Goal: Task Accomplishment & Management: Manage account settings

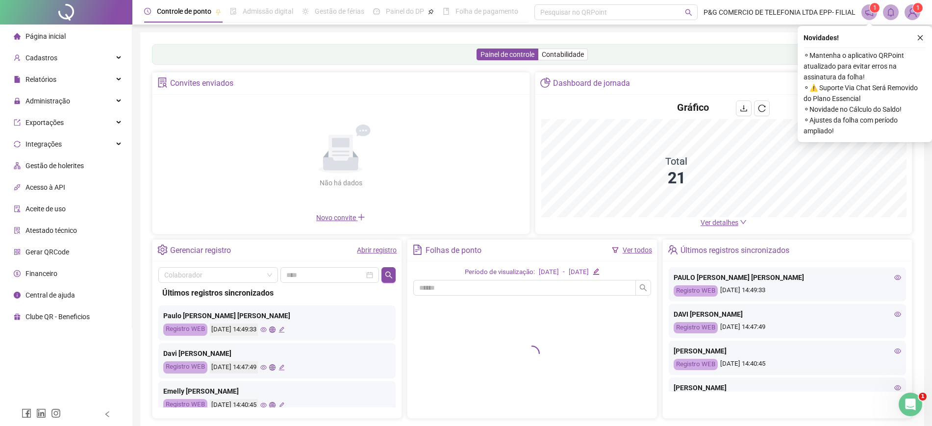
click at [919, 31] on div "Novidades ! ⚬ Mantenha o aplicativo QRPoint atualizado para evitar erros na ass…" at bounding box center [864, 84] width 134 height 116
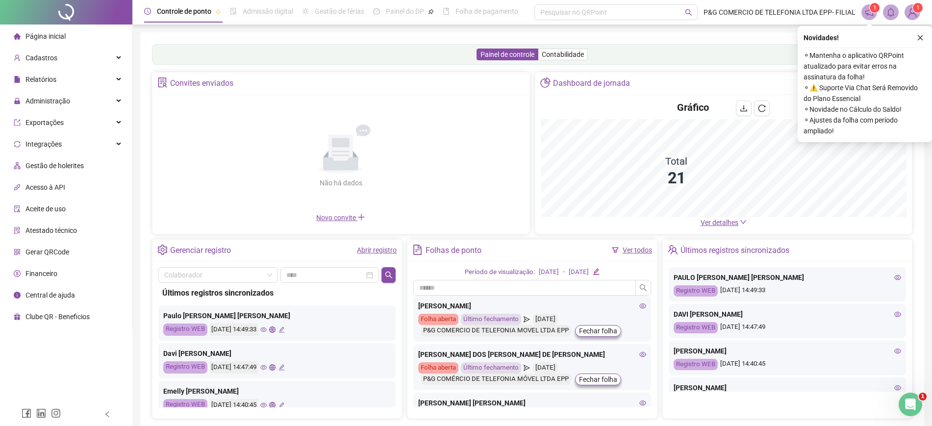
click at [919, 35] on icon "close" at bounding box center [920, 37] width 7 height 7
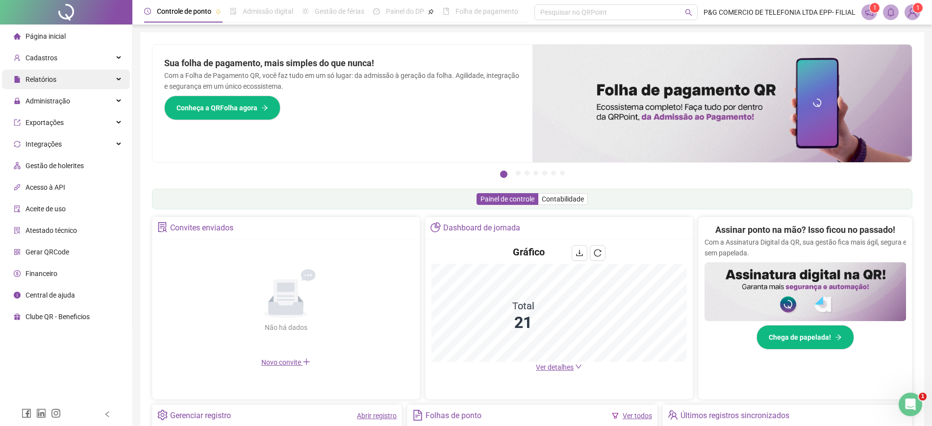
click at [100, 86] on div "Relatórios" at bounding box center [66, 80] width 128 height 20
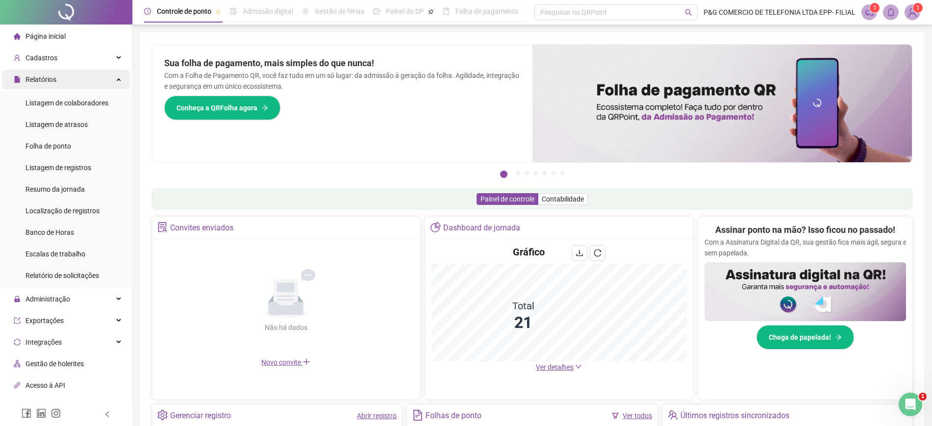
click at [100, 75] on div "Relatórios" at bounding box center [66, 80] width 128 height 20
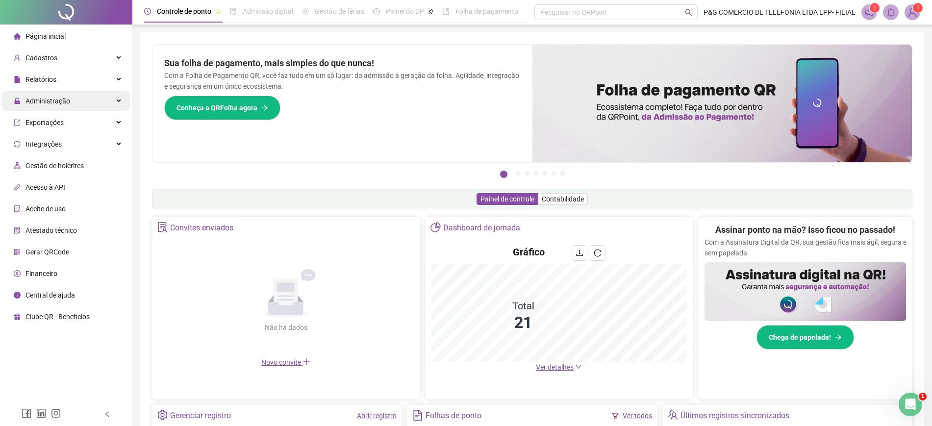
click at [84, 92] on div "Administração" at bounding box center [66, 101] width 128 height 20
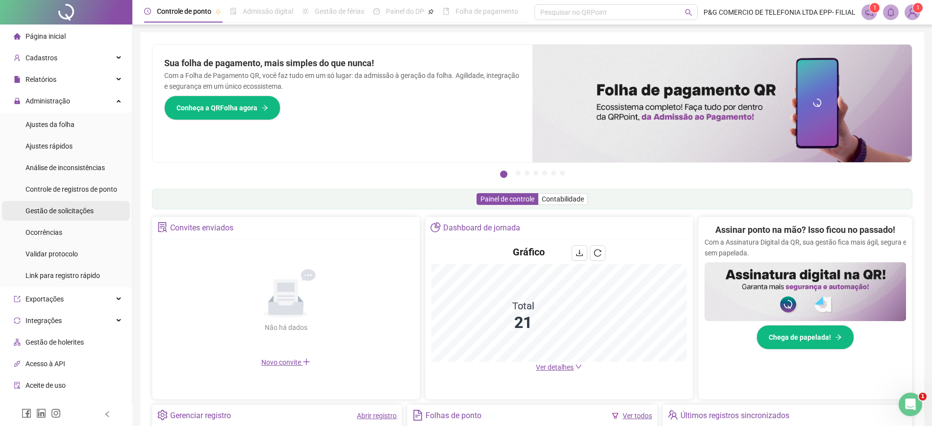
click at [79, 214] on span "Gestão de solicitações" at bounding box center [59, 211] width 68 height 8
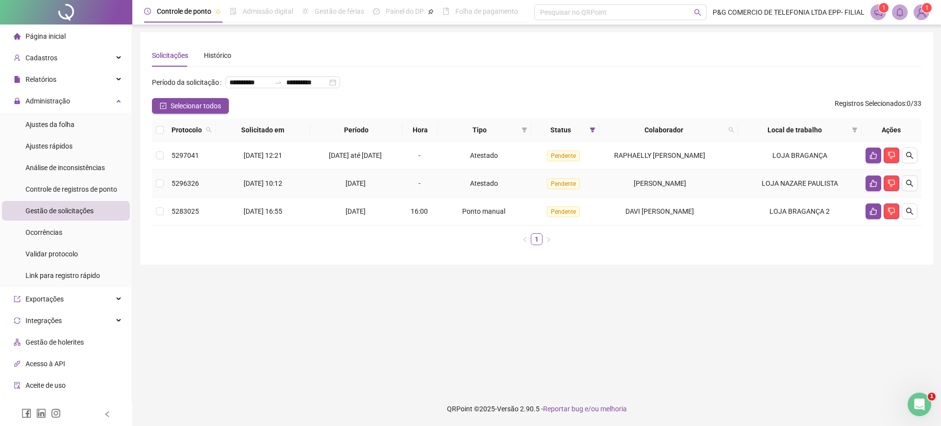
click at [621, 191] on td "[PERSON_NAME]" at bounding box center [668, 184] width 139 height 28
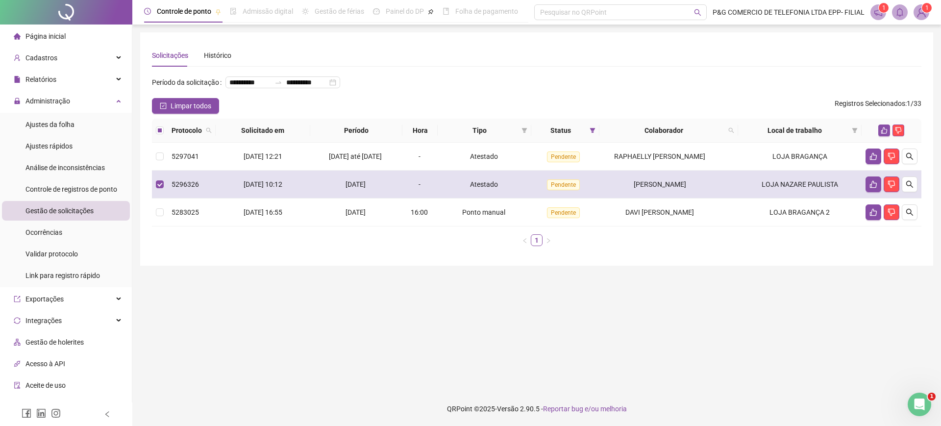
click at [752, 199] on td "LOJA NAZARE PAULISTA" at bounding box center [800, 185] width 124 height 28
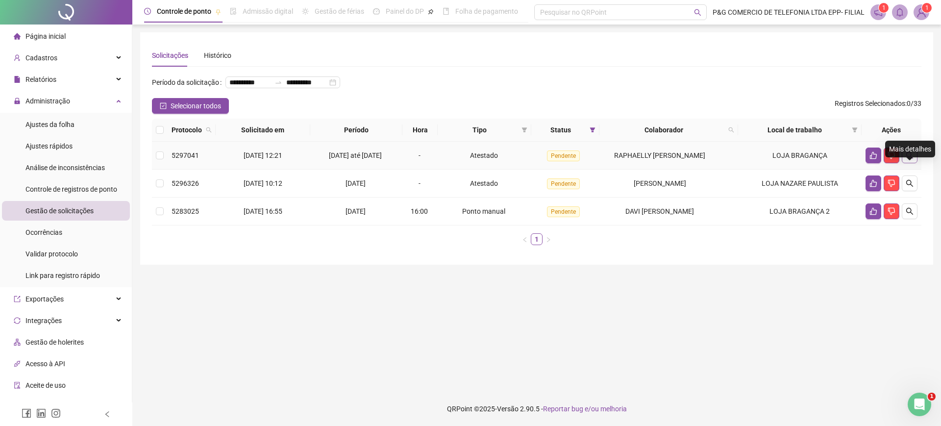
click at [916, 163] on button "button" at bounding box center [910, 156] width 16 height 16
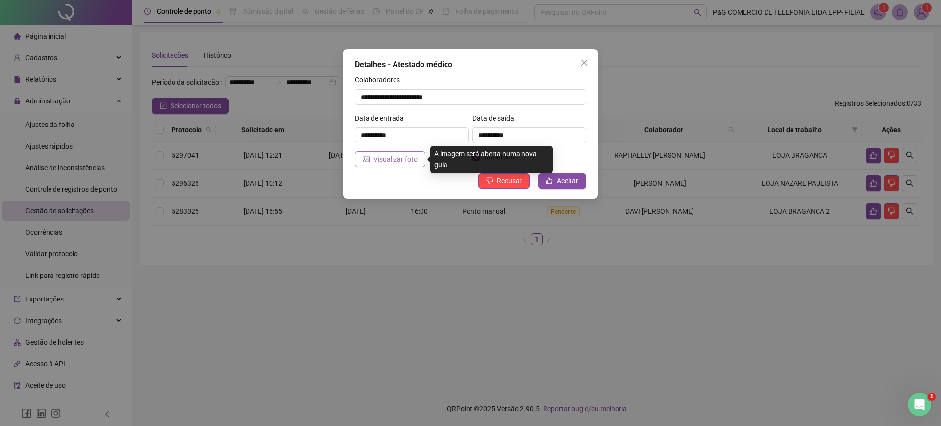
click at [394, 156] on span "Visualizar foto" at bounding box center [395, 159] width 44 height 11
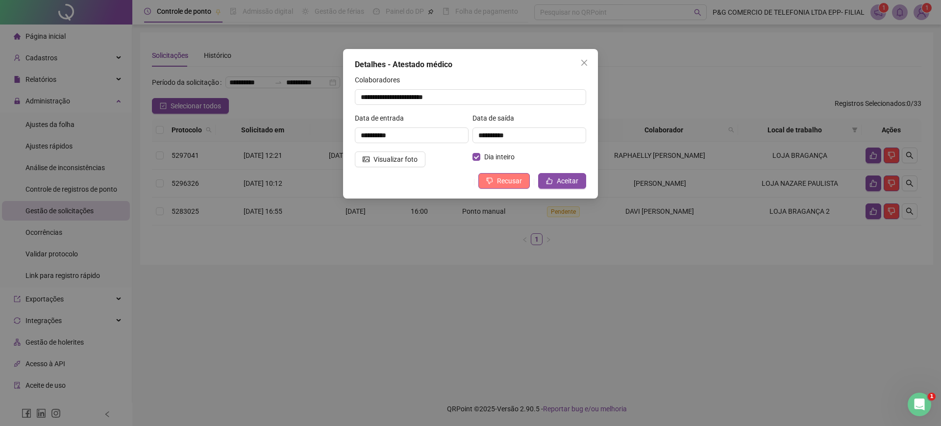
click at [505, 178] on span "Recusar" at bounding box center [509, 180] width 25 height 11
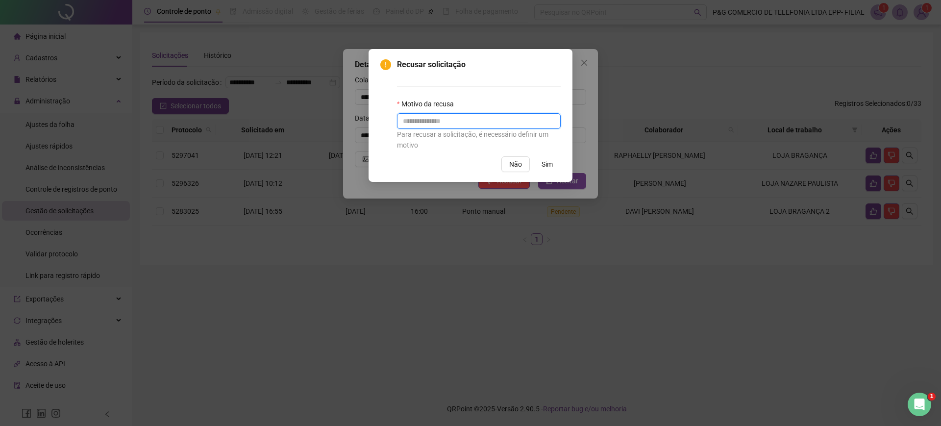
click at [472, 115] on input "text" at bounding box center [479, 121] width 164 height 16
type input "**********"
click at [554, 168] on button "Sim" at bounding box center [547, 164] width 27 height 16
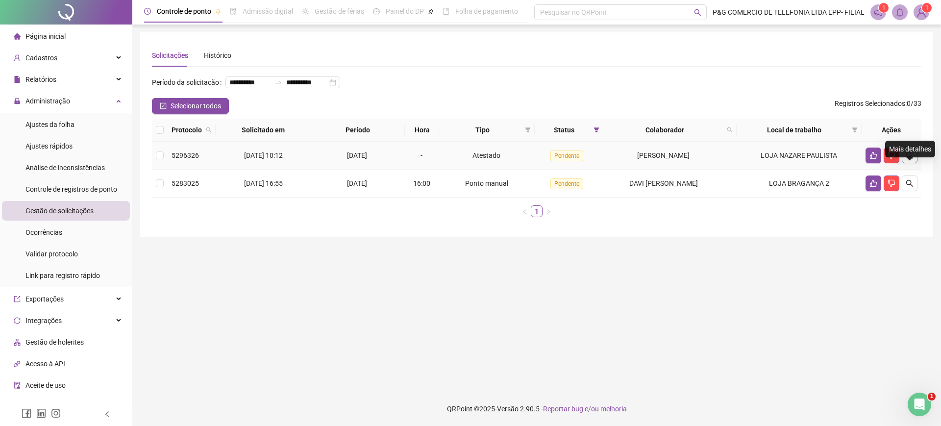
click at [910, 159] on icon "search" at bounding box center [910, 155] width 8 height 8
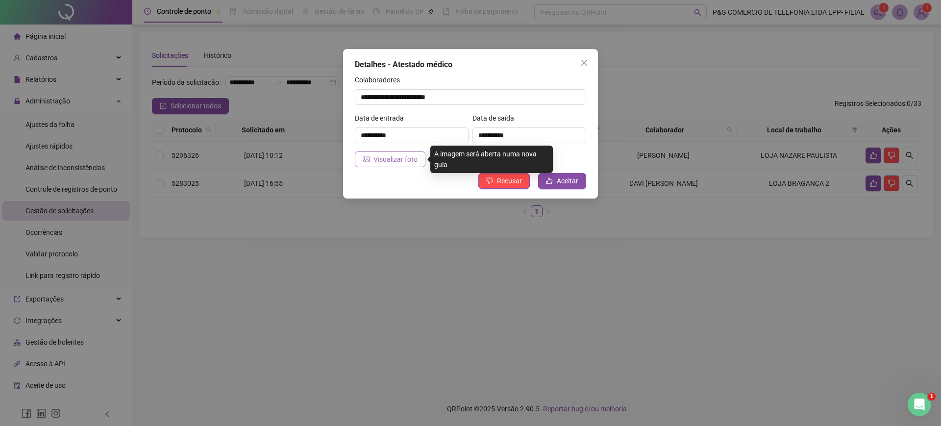
click at [405, 164] on span "Visualizar foto" at bounding box center [395, 159] width 44 height 11
click at [404, 159] on span "Visualizar foto" at bounding box center [395, 159] width 44 height 11
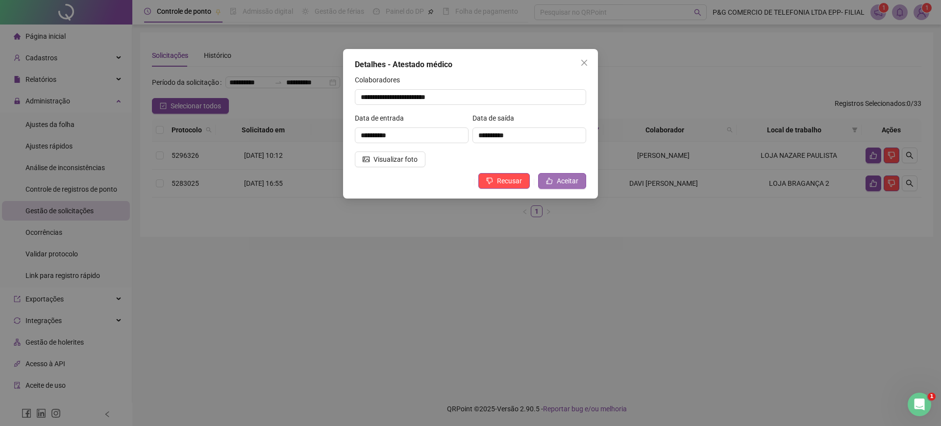
click at [565, 184] on span "Aceitar" at bounding box center [568, 180] width 22 height 11
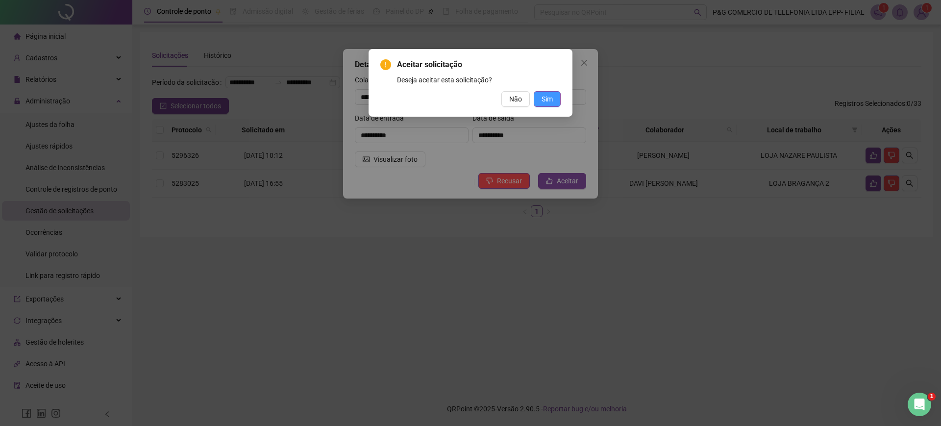
click at [554, 94] on button "Sim" at bounding box center [547, 99] width 27 height 16
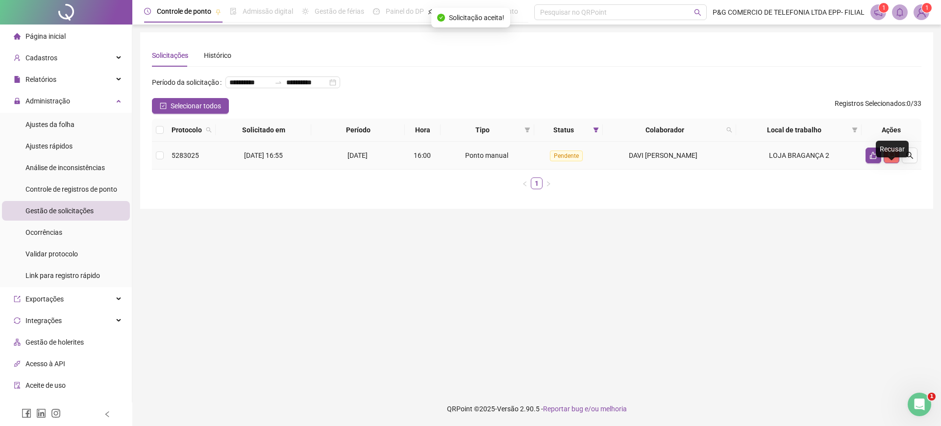
click at [891, 159] on icon "dislike" at bounding box center [892, 155] width 8 height 8
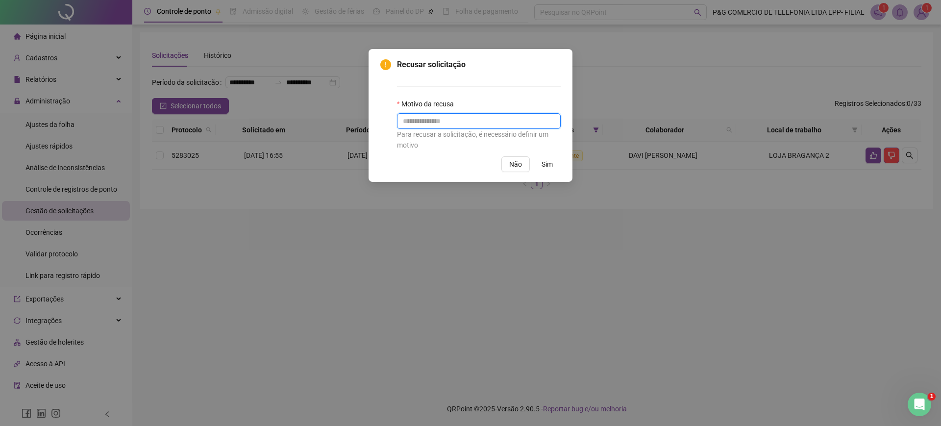
click at [533, 128] on input "text" at bounding box center [479, 121] width 164 height 16
type input "**********"
click at [550, 165] on span "Sim" at bounding box center [547, 164] width 11 height 11
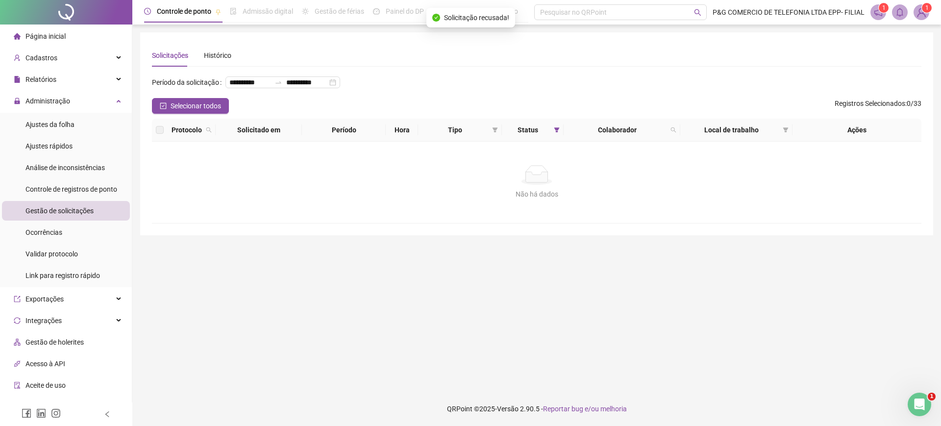
click at [74, 29] on li "Página inicial" at bounding box center [66, 36] width 128 height 20
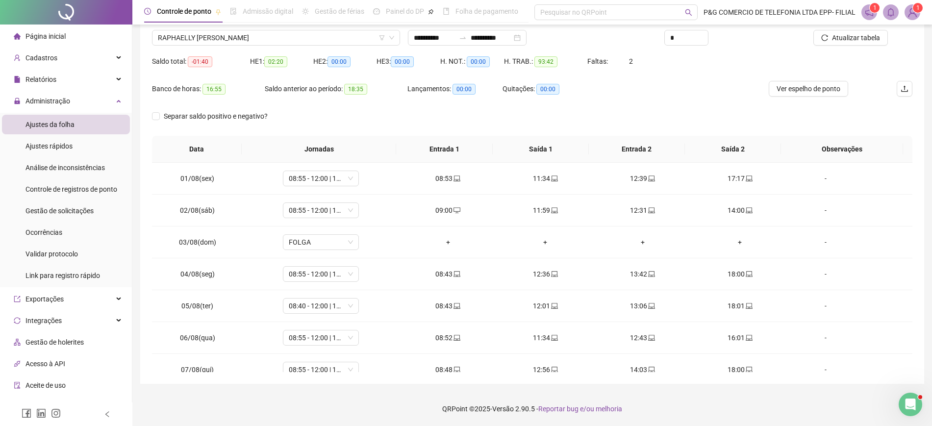
scroll to position [364, 0]
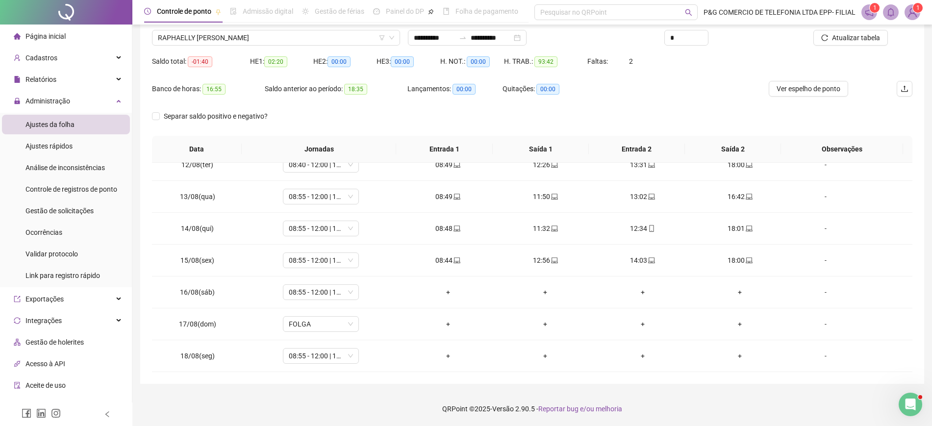
click at [86, 126] on li "Ajustes da folha" at bounding box center [66, 125] width 128 height 20
click at [248, 26] on div "Nome do colaborador" at bounding box center [276, 22] width 248 height 15
click at [239, 34] on span "RAPHAELLY [PERSON_NAME]" at bounding box center [276, 37] width 236 height 15
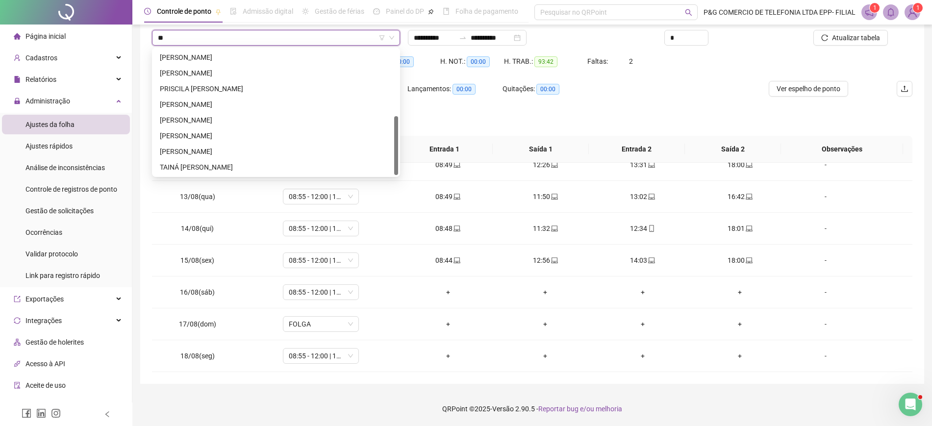
scroll to position [0, 0]
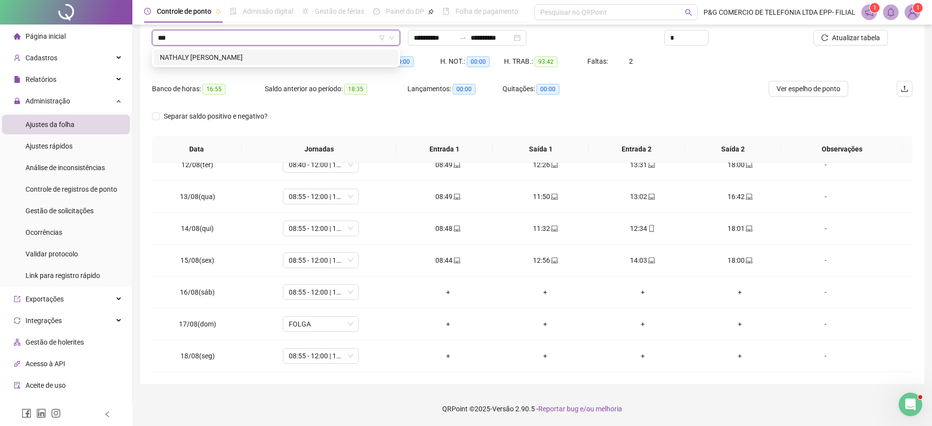
type input "****"
click at [249, 56] on div "NATHALY [PERSON_NAME]" at bounding box center [276, 57] width 232 height 11
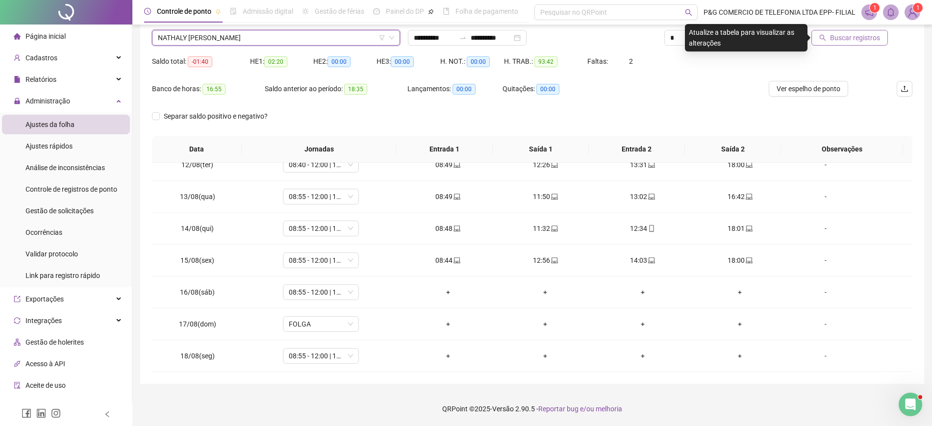
click at [877, 32] on span "Buscar registros" at bounding box center [855, 37] width 50 height 11
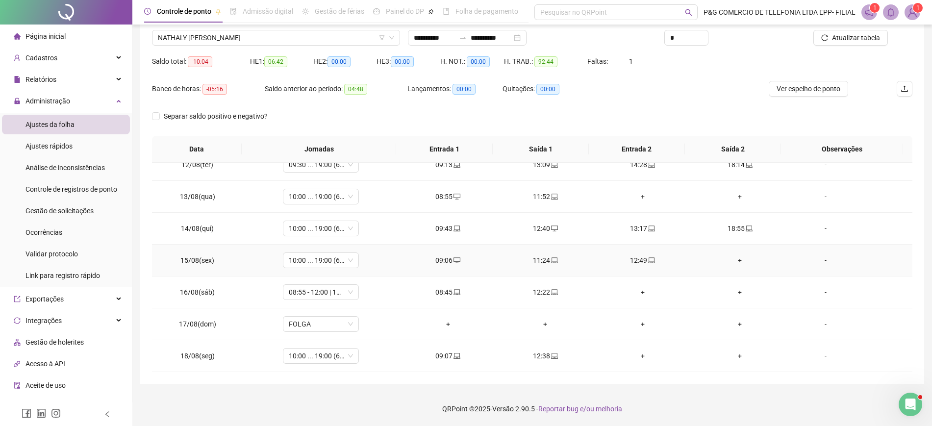
click at [736, 257] on div "+" at bounding box center [740, 260] width 82 height 11
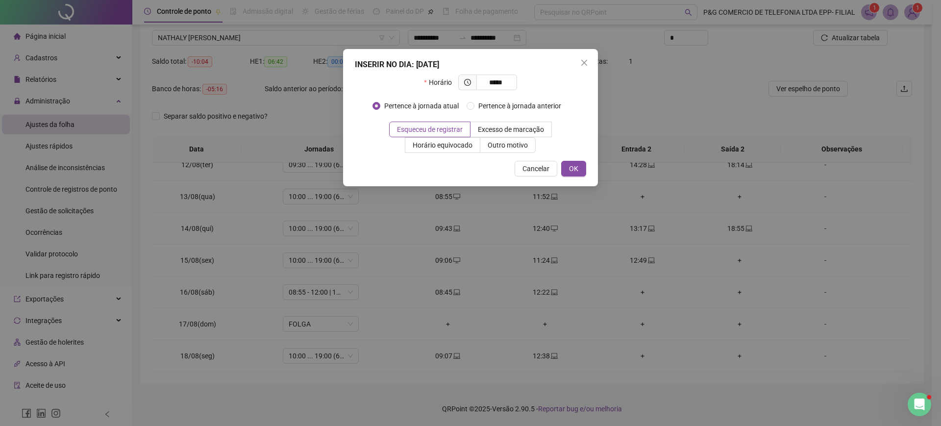
type input "*****"
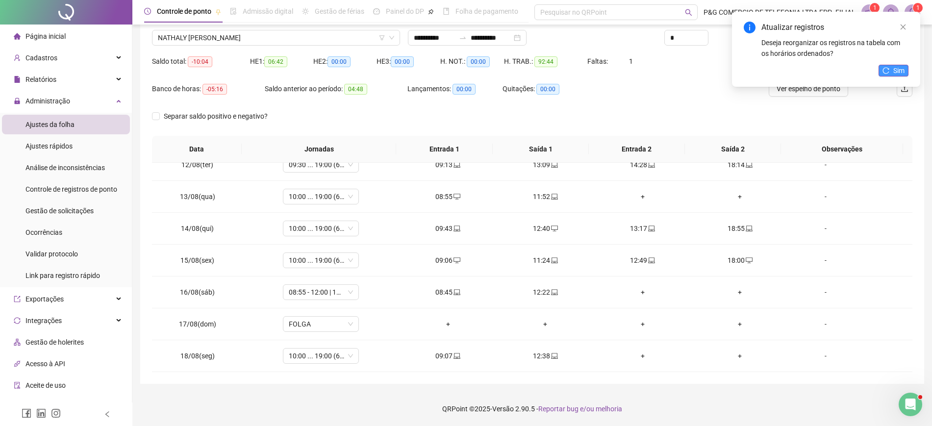
click at [905, 68] on button "Sim" at bounding box center [893, 71] width 30 height 12
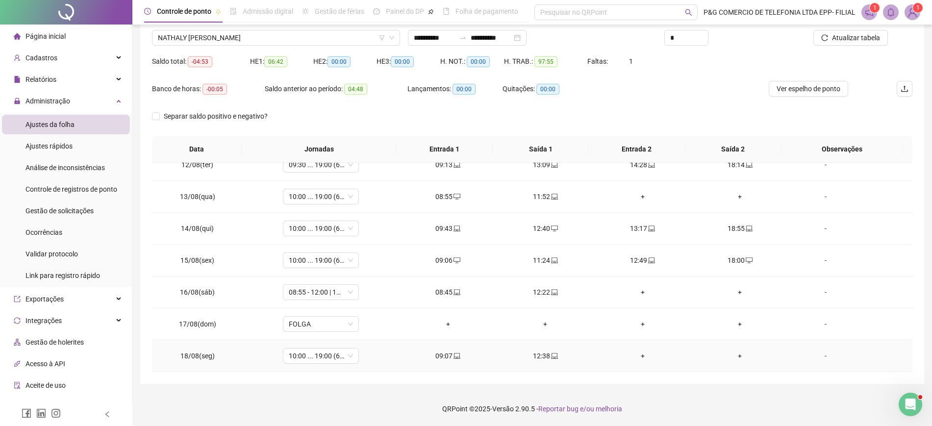
click at [628, 357] on div "+" at bounding box center [643, 355] width 82 height 11
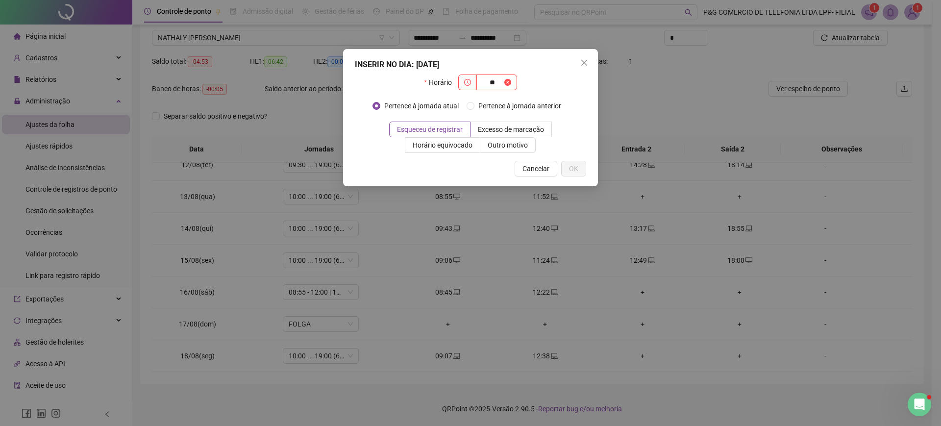
type input "*"
type input "*****"
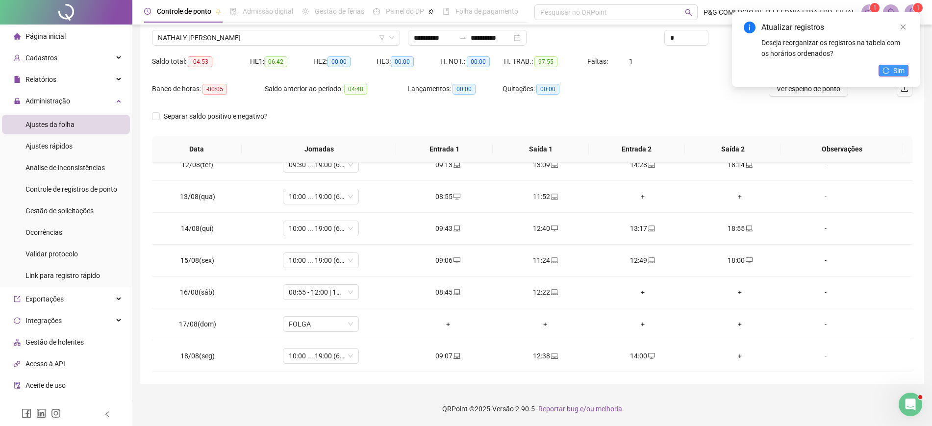
click at [894, 72] on span "Sim" at bounding box center [898, 70] width 11 height 11
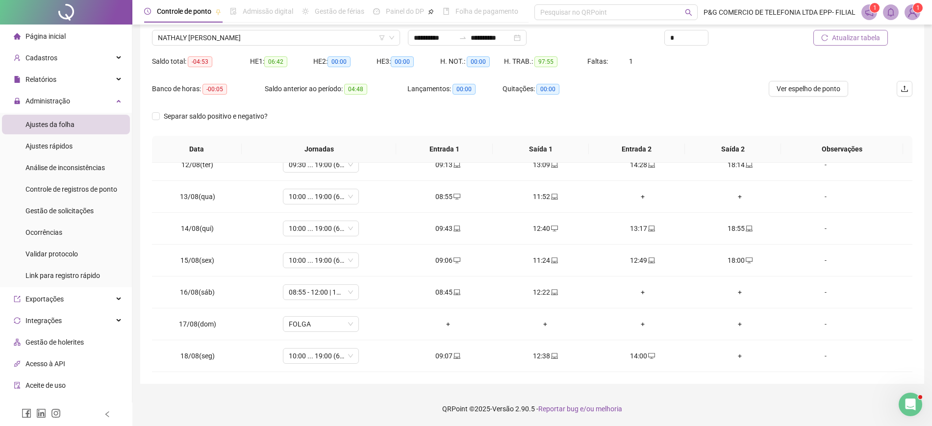
click at [828, 34] on icon "reload" at bounding box center [824, 37] width 7 height 7
